Goal: Task Accomplishment & Management: Use online tool/utility

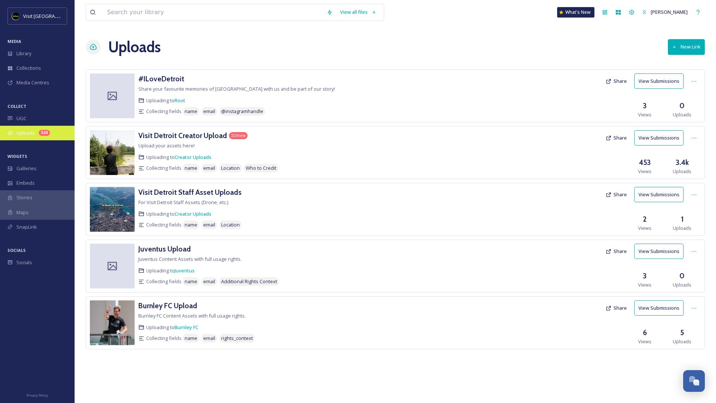
click at [40, 133] on div "320" at bounding box center [44, 133] width 11 height 6
click at [186, 133] on h3 "Visit Detroit Creator Upload" at bounding box center [182, 135] width 89 height 9
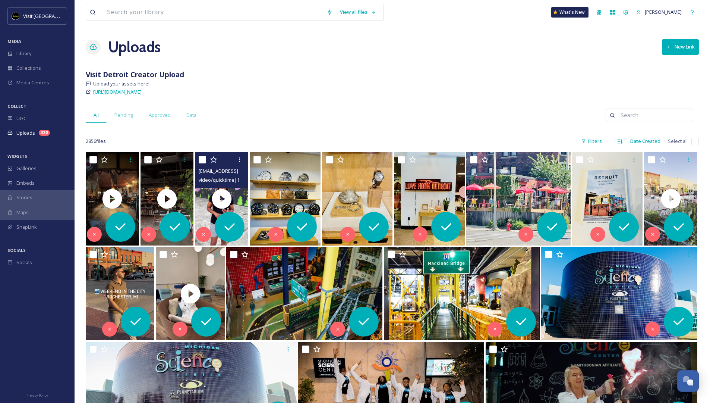
click at [237, 173] on span "ext_1760114758.81536_barb@sirenofstout.com-copy_30400E78-D7D2-4148-844F-CED0F8E…" at bounding box center [270, 170] width 143 height 7
click at [237, 187] on div "ext_1760114758.81536_barb@sirenofstout.com-copy_30400E78-D7D2-4148-844F-CED0F8E…" at bounding box center [221, 170] width 53 height 36
click at [239, 207] on video "ext_1760114758.81536_barb@sirenofstout.com-copy_30400E78-D7D2-4148-844F-CED0F8E…" at bounding box center [221, 198] width 53 height 93
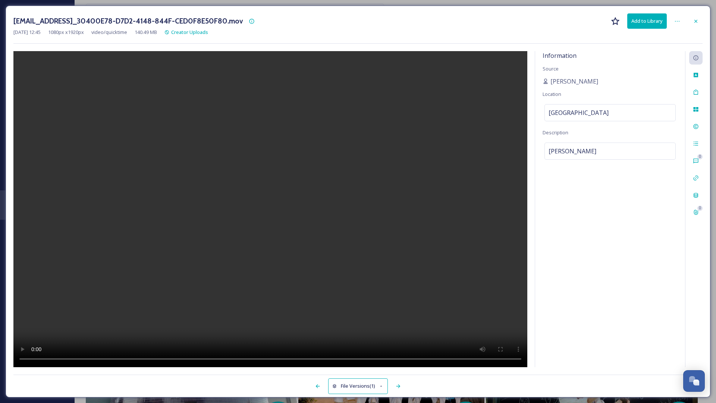
drag, startPoint x: 436, startPoint y: 325, endPoint x: 435, endPoint y: 330, distance: 4.9
click at [435, 330] on video at bounding box center [270, 209] width 514 height 316
click at [398, 245] on video at bounding box center [270, 209] width 514 height 316
click at [201, 357] on video at bounding box center [270, 209] width 514 height 316
click at [192, 357] on video at bounding box center [270, 209] width 514 height 316
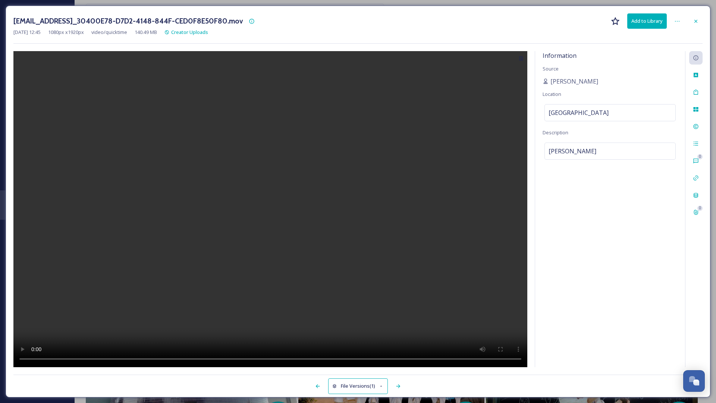
click at [197, 358] on video at bounding box center [270, 209] width 514 height 316
click at [185, 360] on video at bounding box center [270, 209] width 514 height 316
click at [87, 358] on video at bounding box center [270, 209] width 514 height 316
click at [89, 356] on video at bounding box center [270, 209] width 514 height 316
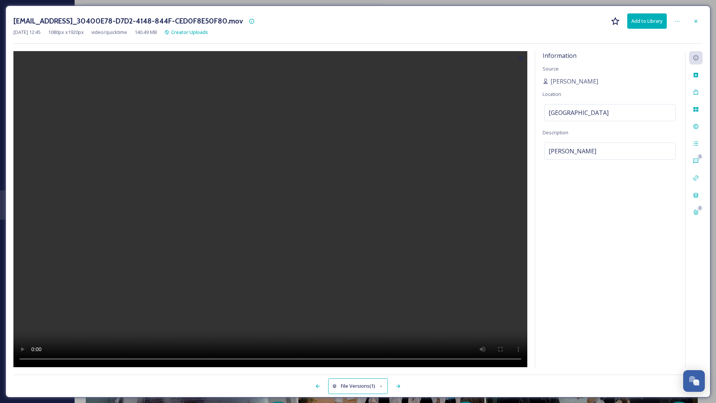
click at [188, 359] on video at bounding box center [270, 209] width 514 height 316
click at [91, 358] on video at bounding box center [270, 209] width 514 height 316
click at [91, 359] on video at bounding box center [270, 209] width 514 height 316
click at [90, 361] on video at bounding box center [270, 209] width 514 height 316
click at [207, 358] on video at bounding box center [270, 209] width 514 height 316
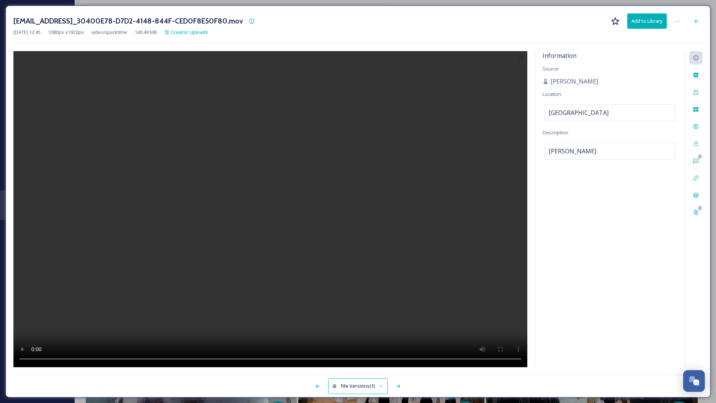
click at [193, 359] on video at bounding box center [270, 209] width 514 height 316
click at [91, 360] on video at bounding box center [270, 209] width 514 height 316
click at [199, 360] on video at bounding box center [270, 209] width 514 height 316
click at [191, 358] on video at bounding box center [270, 209] width 514 height 316
click at [92, 358] on video at bounding box center [270, 209] width 514 height 316
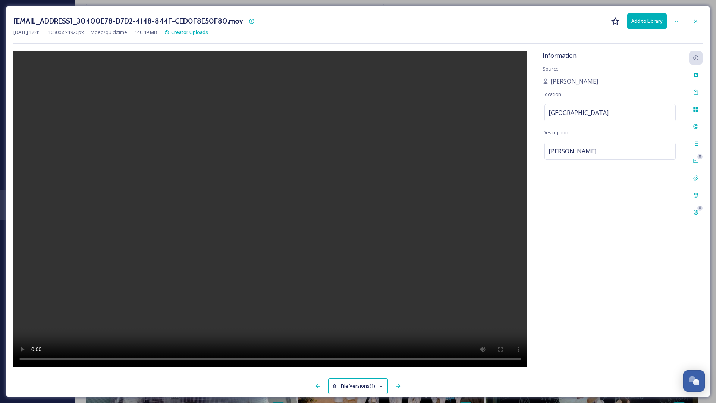
click at [92, 358] on video at bounding box center [270, 209] width 514 height 316
drag, startPoint x: 198, startPoint y: 359, endPoint x: 204, endPoint y: 357, distance: 7.0
click at [204, 357] on video at bounding box center [270, 209] width 514 height 316
click at [212, 357] on video at bounding box center [270, 209] width 514 height 316
click at [208, 358] on video at bounding box center [270, 209] width 514 height 316
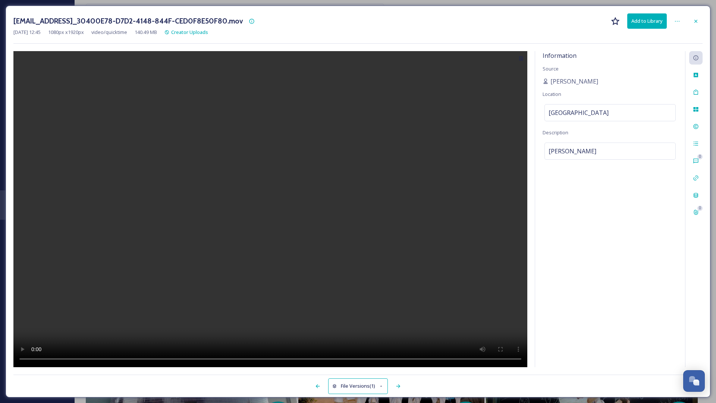
click at [205, 359] on video at bounding box center [270, 209] width 514 height 316
click at [91, 357] on video at bounding box center [270, 209] width 514 height 316
click at [208, 358] on video at bounding box center [270, 209] width 514 height 316
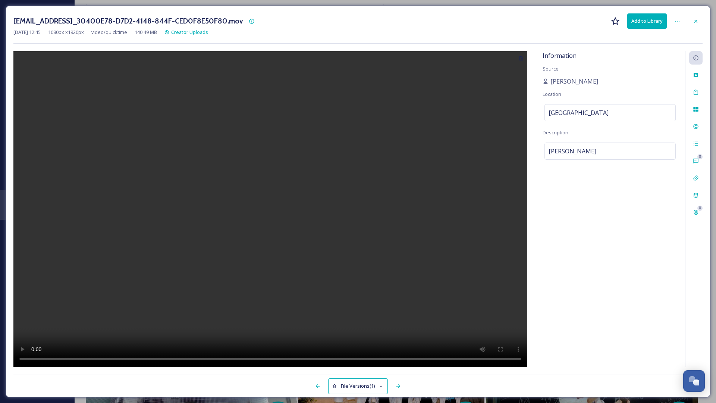
drag, startPoint x: 207, startPoint y: 358, endPoint x: 188, endPoint y: 359, distance: 18.7
click at [188, 359] on video at bounding box center [270, 209] width 514 height 316
click at [89, 358] on video at bounding box center [270, 209] width 514 height 316
click at [194, 360] on video at bounding box center [270, 209] width 514 height 316
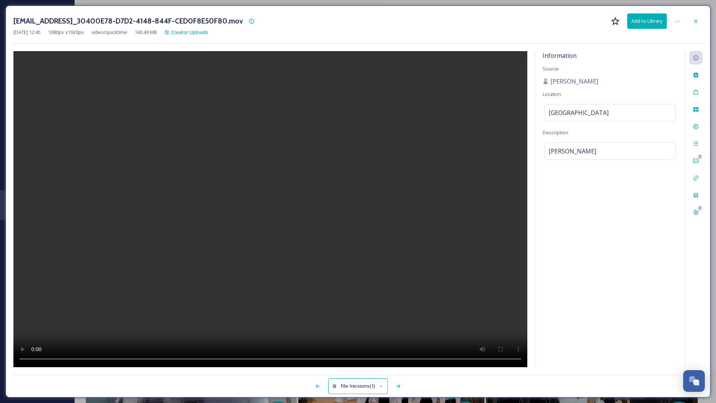
click at [89, 358] on video at bounding box center [270, 209] width 514 height 316
click at [192, 358] on video at bounding box center [270, 209] width 514 height 316
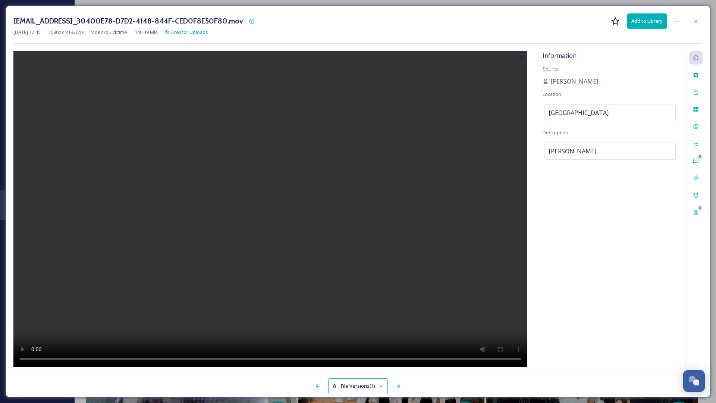
click at [192, 358] on video at bounding box center [270, 209] width 514 height 316
click at [89, 360] on video at bounding box center [270, 209] width 514 height 316
click at [204, 356] on video at bounding box center [270, 209] width 514 height 316
click at [198, 360] on video at bounding box center [270, 209] width 514 height 316
click at [193, 358] on video at bounding box center [270, 209] width 514 height 316
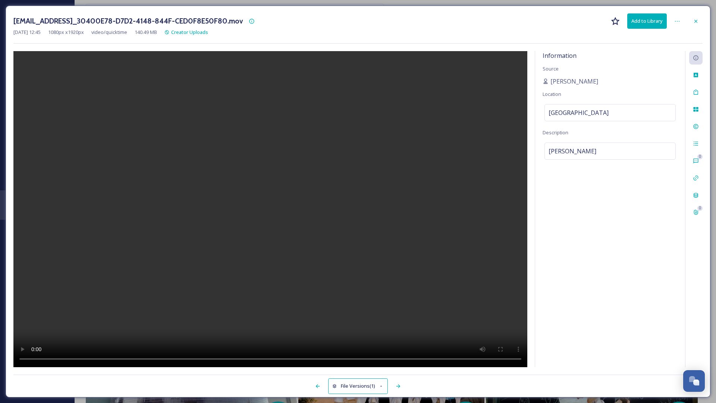
click at [90, 359] on video at bounding box center [270, 209] width 514 height 316
click at [204, 358] on video at bounding box center [270, 209] width 514 height 316
click at [198, 358] on video at bounding box center [270, 209] width 514 height 316
click at [193, 358] on video at bounding box center [270, 209] width 514 height 316
click at [695, 20] on icon at bounding box center [695, 20] width 3 height 3
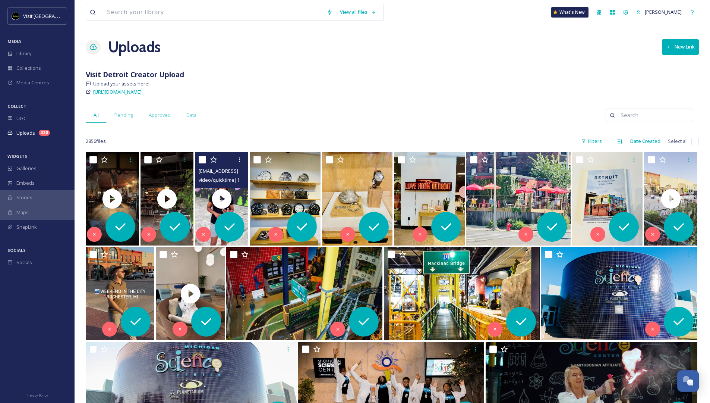
click at [232, 177] on span "video/quicktime | 140.49 MB | 1080 x 1920" at bounding box center [242, 179] width 87 height 7
click at [236, 175] on div "video/quicktime | 140.49 MB | 1080 x 1920" at bounding box center [223, 179] width 48 height 9
click at [242, 201] on video "ext_1760114758.81536_barb@sirenofstout.com-copy_30400E78-D7D2-4148-844F-CED0F8E…" at bounding box center [221, 198] width 53 height 93
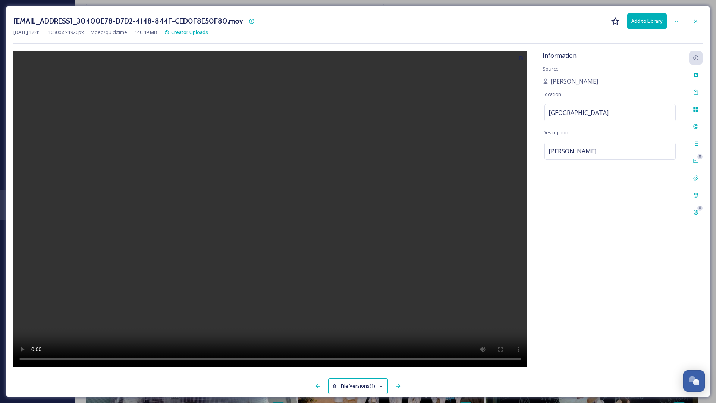
click at [269, 214] on video at bounding box center [270, 209] width 514 height 316
drag, startPoint x: 132, startPoint y: 358, endPoint x: 242, endPoint y: 363, distance: 110.5
click at [242, 363] on video at bounding box center [270, 209] width 514 height 316
click at [90, 358] on video at bounding box center [270, 209] width 514 height 316
click at [88, 357] on video at bounding box center [270, 209] width 514 height 316
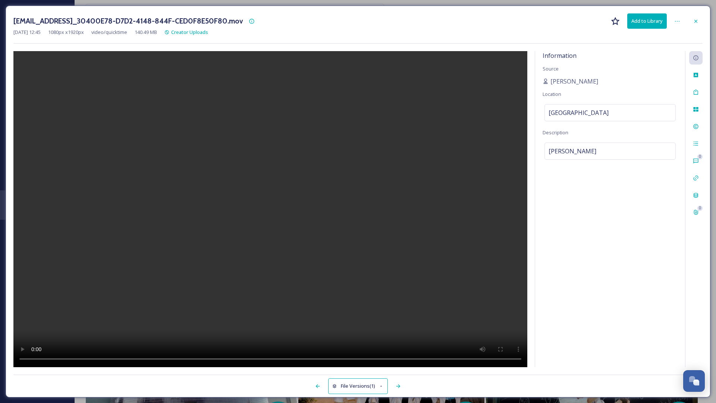
click at [88, 357] on video at bounding box center [270, 209] width 514 height 316
click at [258, 358] on video at bounding box center [270, 209] width 514 height 316
click at [255, 358] on video at bounding box center [270, 209] width 514 height 316
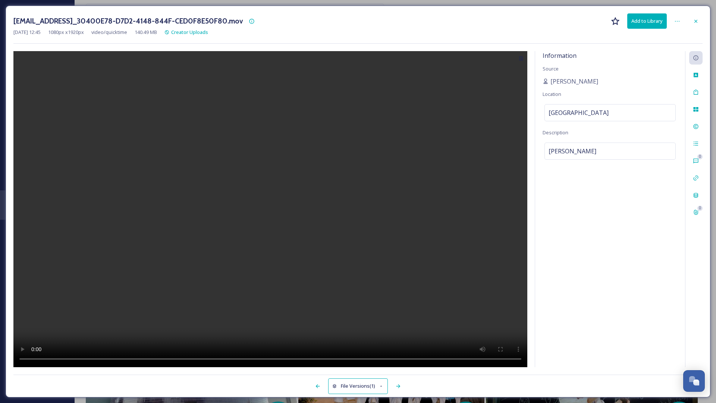
drag, startPoint x: 254, startPoint y: 358, endPoint x: 235, endPoint y: 358, distance: 19.8
click at [235, 358] on video at bounding box center [270, 209] width 514 height 316
click at [86, 356] on video at bounding box center [270, 209] width 514 height 316
click at [90, 358] on video at bounding box center [270, 209] width 514 height 316
click at [81, 359] on video at bounding box center [270, 209] width 514 height 316
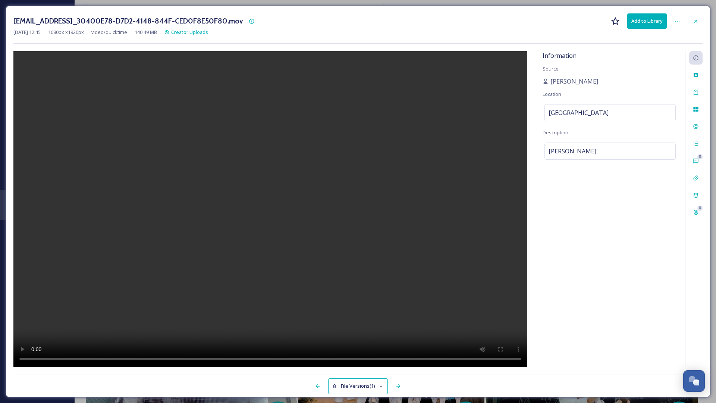
click at [91, 360] on video at bounding box center [270, 209] width 514 height 316
click at [218, 358] on video at bounding box center [270, 209] width 514 height 316
click at [91, 359] on video at bounding box center [270, 209] width 514 height 316
click at [90, 358] on video at bounding box center [270, 209] width 514 height 316
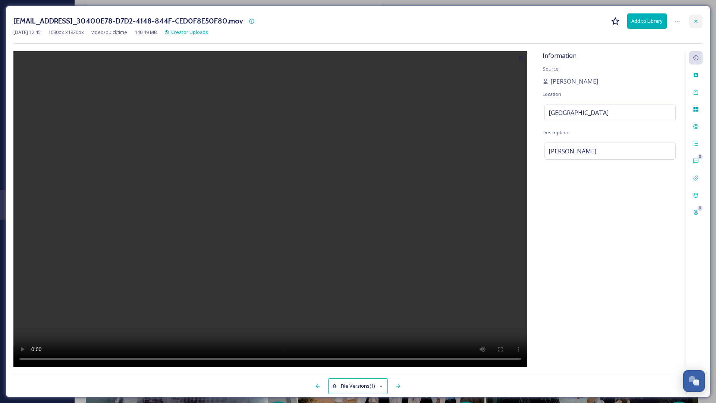
click at [698, 21] on icon at bounding box center [696, 21] width 6 height 6
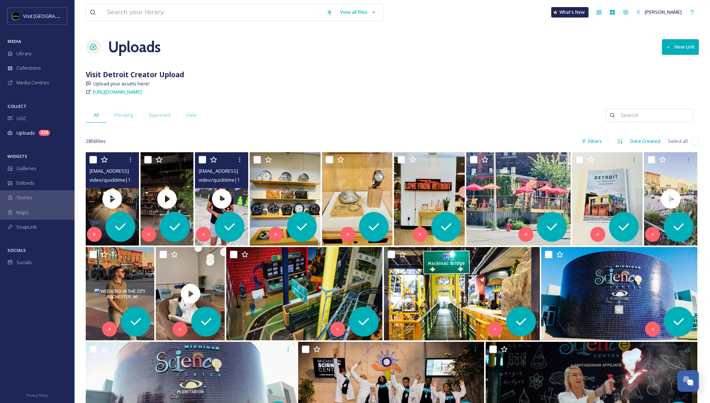
click at [130, 176] on div "video/quicktime | 118.77 MB | 1080 x 1920" at bounding box center [113, 179] width 48 height 9
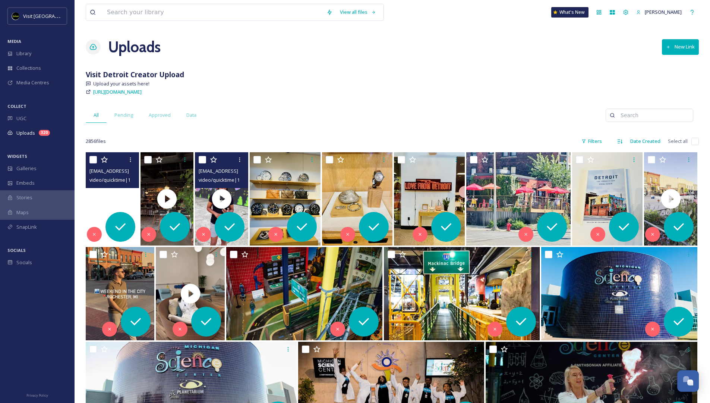
click at [116, 199] on video "ext_1760367817.24636_Sipprosecco@gmail.com-copy_BD67B9F4-AE89-4711-AFC6-7F62750…" at bounding box center [112, 198] width 53 height 93
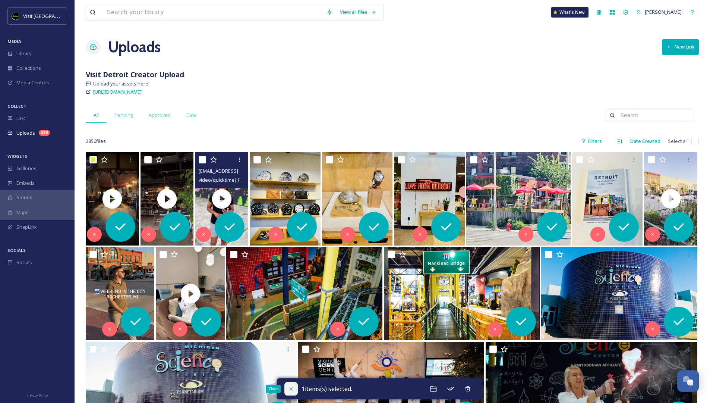
click at [292, 390] on icon at bounding box center [291, 388] width 6 height 6
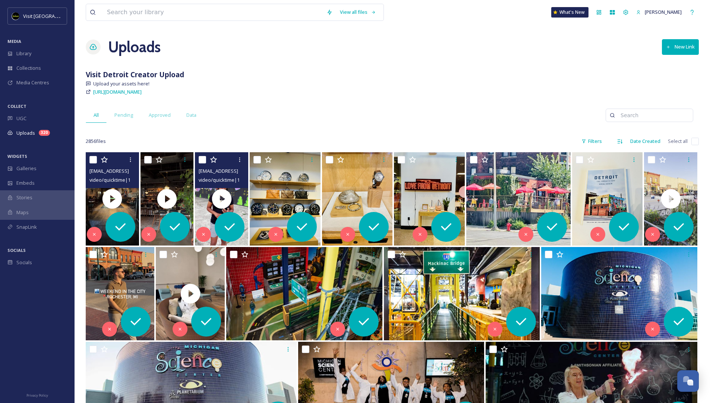
click at [122, 174] on div "[EMAIL_ADDRESS]_BD67B9F4-AE89-4711-AFC6-7F62750DFD88.mov" at bounding box center [113, 170] width 48 height 9
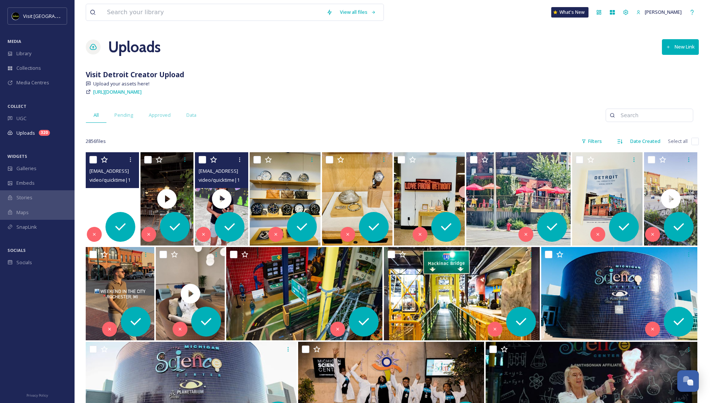
click at [115, 195] on video "ext_1760367817.24636_Sipprosecco@gmail.com-copy_BD67B9F4-AE89-4711-AFC6-7F62750…" at bounding box center [112, 198] width 53 height 93
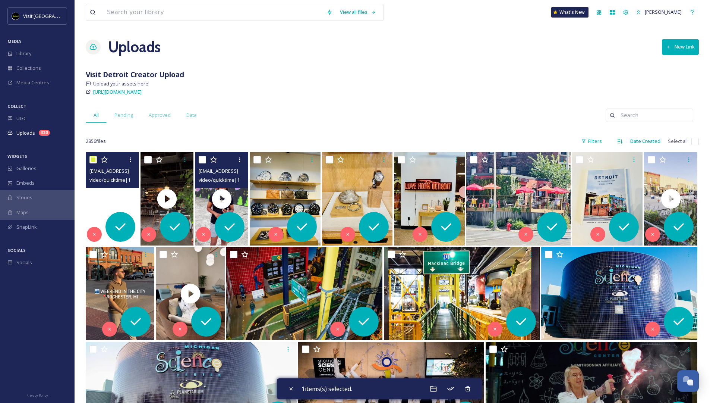
click at [115, 195] on video "ext_1760367817.24636_Sipprosecco@gmail.com-copy_BD67B9F4-AE89-4711-AFC6-7F62750…" at bounding box center [112, 198] width 53 height 93
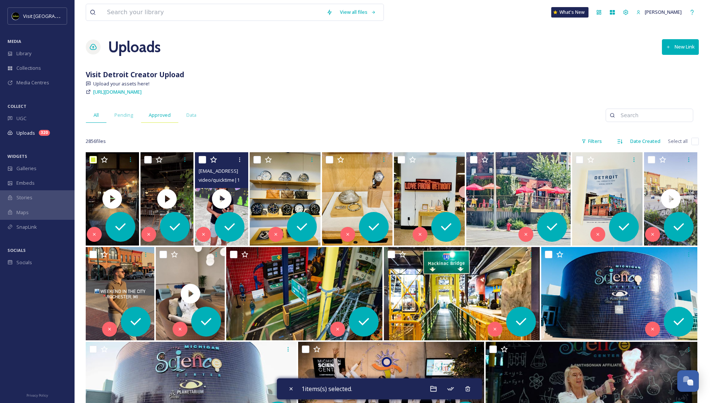
click at [153, 114] on span "Approved" at bounding box center [160, 114] width 22 height 7
checkbox input "false"
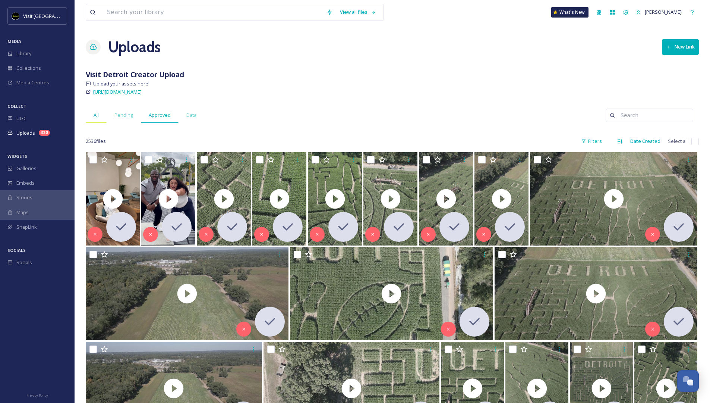
click at [101, 118] on div "All" at bounding box center [96, 114] width 21 height 15
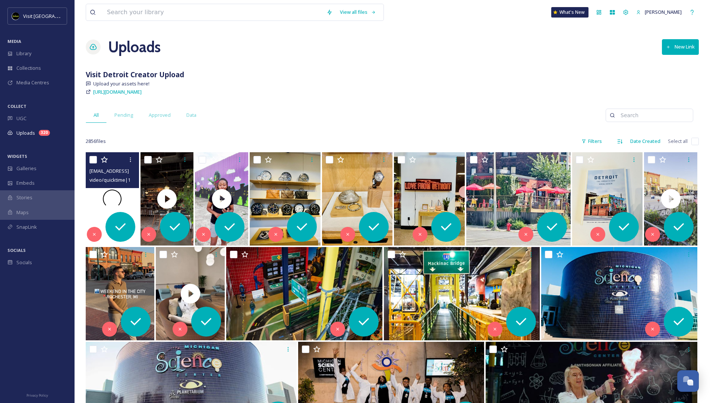
click at [130, 196] on div at bounding box center [112, 198] width 53 height 93
checkbox input "true"
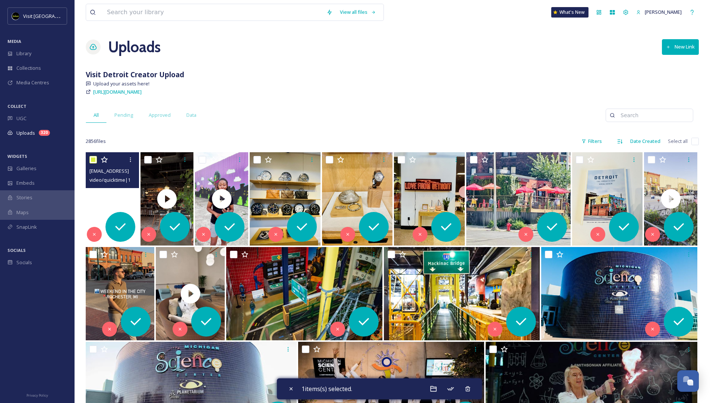
click at [130, 196] on video "ext_1760367817.24636_Sipprosecco@gmail.com-copy_BD67B9F4-AE89-4711-AFC6-7F62750…" at bounding box center [112, 198] width 53 height 93
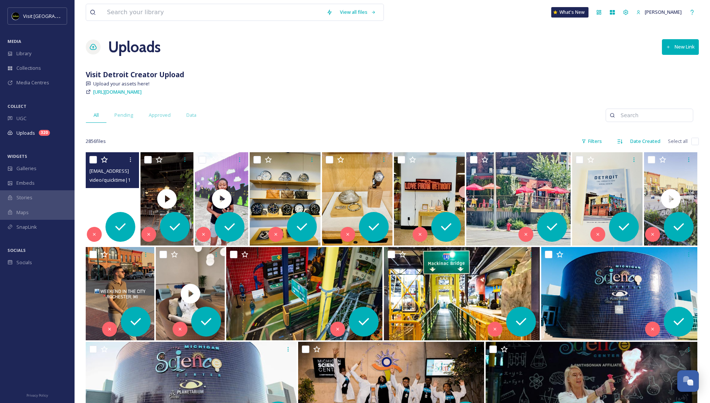
click at [128, 190] on video "ext_1760367817.24636_Sipprosecco@gmail.com-copy_BD67B9F4-AE89-4711-AFC6-7F62750…" at bounding box center [112, 198] width 53 height 93
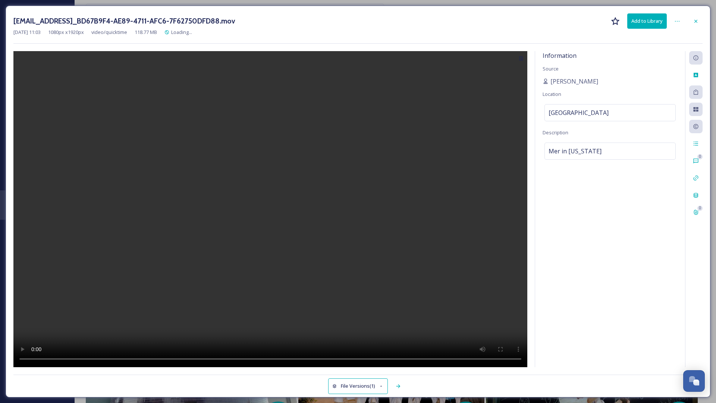
click at [278, 211] on video at bounding box center [270, 209] width 514 height 316
click at [232, 209] on video at bounding box center [270, 209] width 514 height 316
click at [397, 356] on video at bounding box center [270, 209] width 514 height 316
click at [389, 358] on video at bounding box center [270, 209] width 514 height 316
click at [697, 21] on icon at bounding box center [696, 21] width 6 height 6
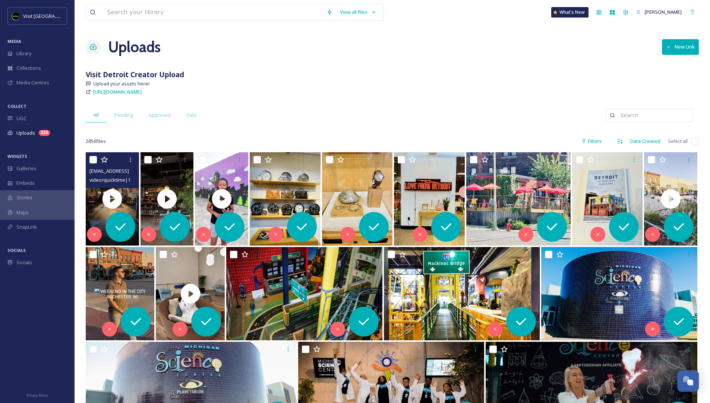
click at [35, 0] on div "Visit Detroit MEDIA Library Collections Media Centres COLLECT UGC Uploads 320 W…" at bounding box center [37, 201] width 75 height 403
